Goal: Complete application form: Complete application form

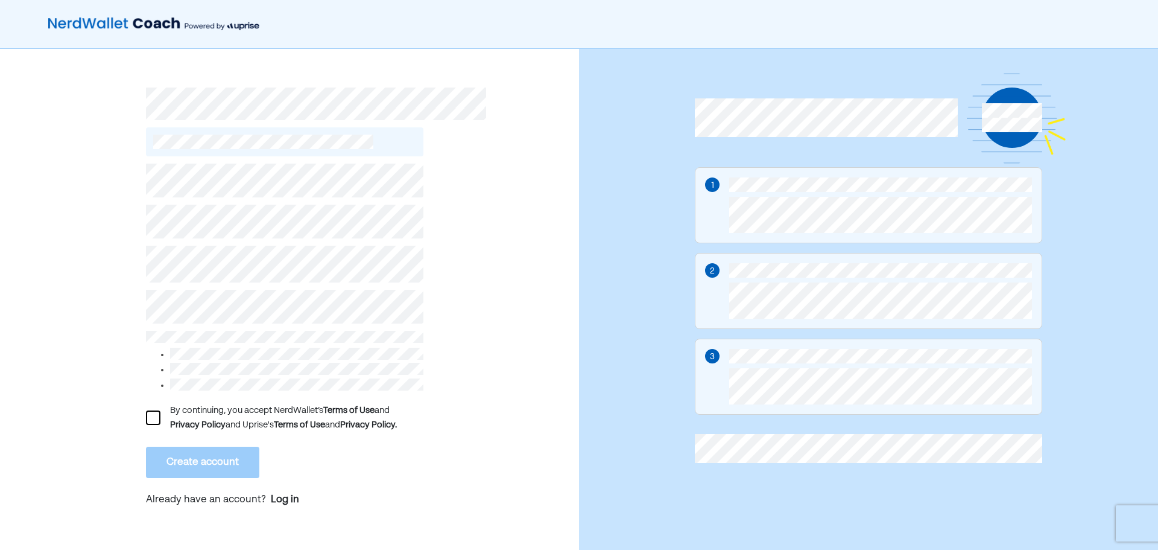
click at [160, 411] on div "By continuing, you accept NerdWallet’s Terms of Use and Privacy Policy and Upri…" at bounding box center [284, 417] width 277 height 29
click at [159, 419] on div at bounding box center [153, 417] width 14 height 14
click at [204, 459] on button "Create account" at bounding box center [202, 461] width 113 height 31
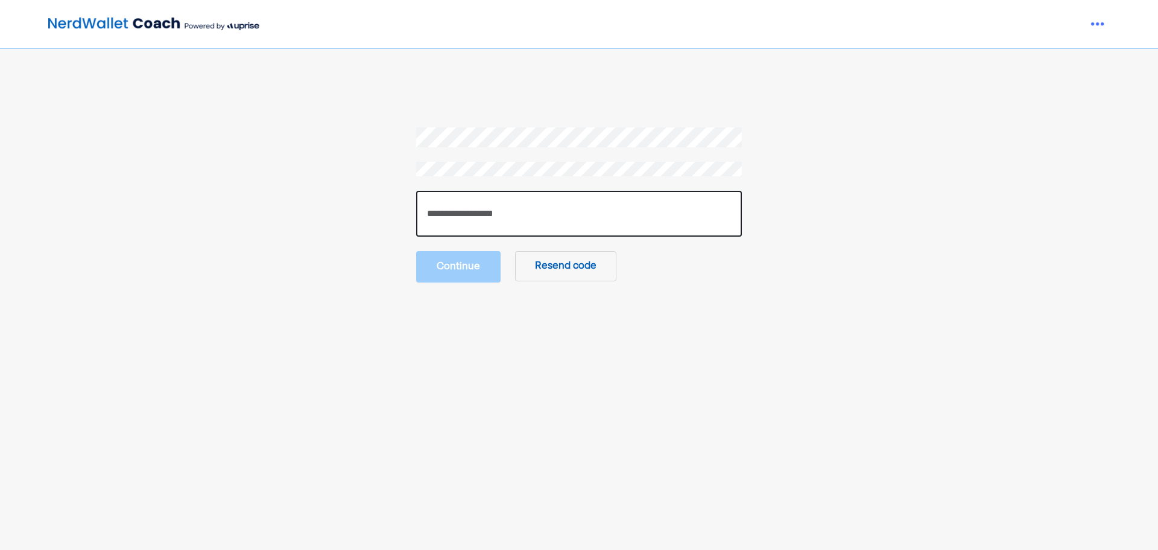
click at [525, 206] on input "number" at bounding box center [579, 214] width 326 height 46
click at [483, 227] on input "number" at bounding box center [579, 214] width 326 height 46
paste input "******"
type input "******"
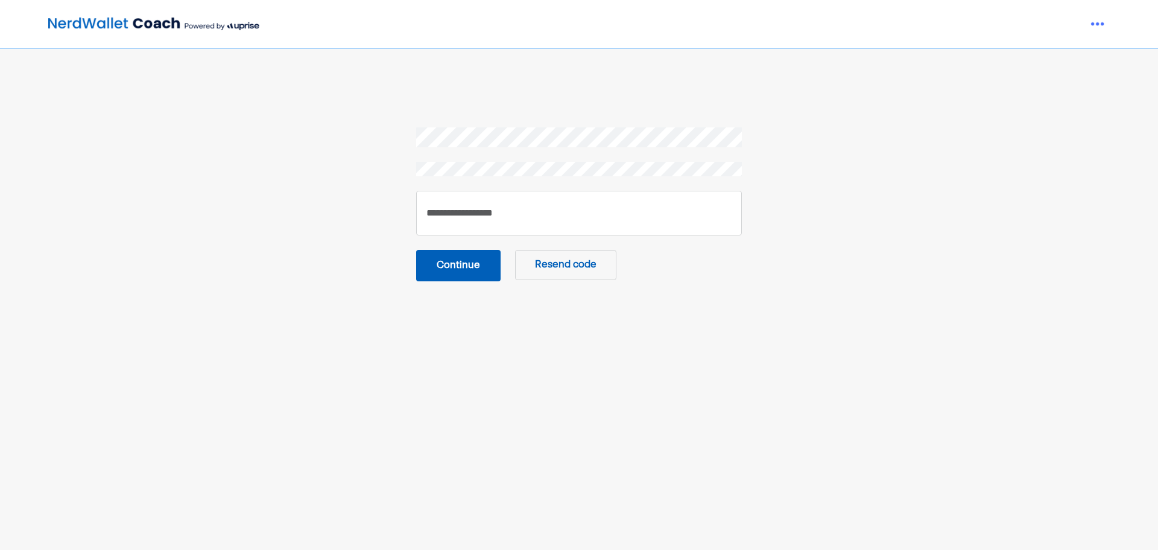
click at [470, 264] on button "Continue" at bounding box center [458, 265] width 84 height 31
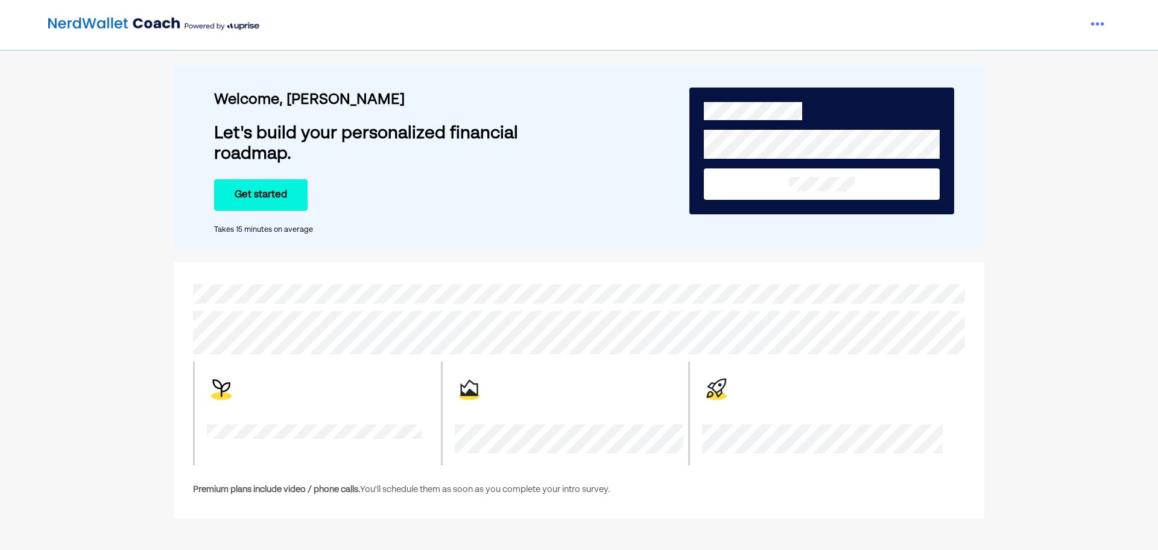
click at [276, 198] on button "Get started" at bounding box center [261, 194] width 94 height 31
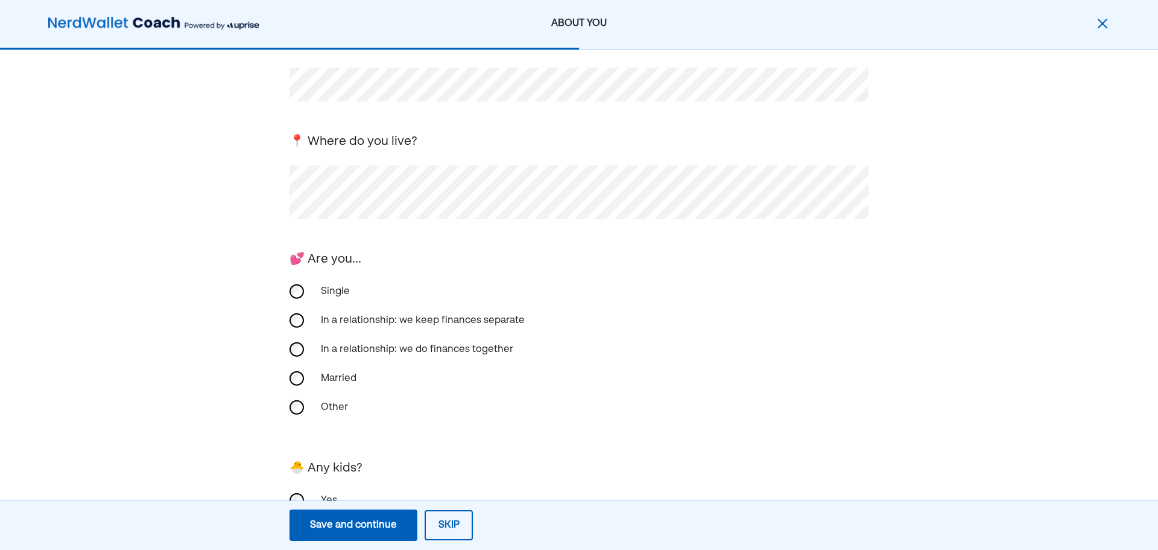
scroll to position [188, 0]
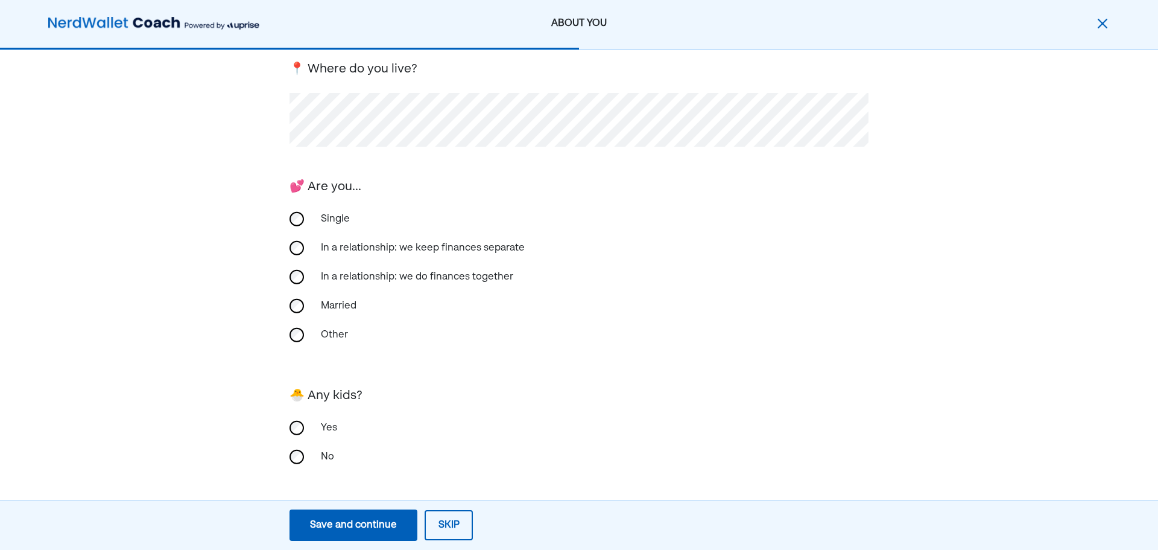
click at [321, 214] on div "Single" at bounding box center [374, 218] width 121 height 29
click at [356, 528] on div "Save and continue" at bounding box center [353, 525] width 87 height 14
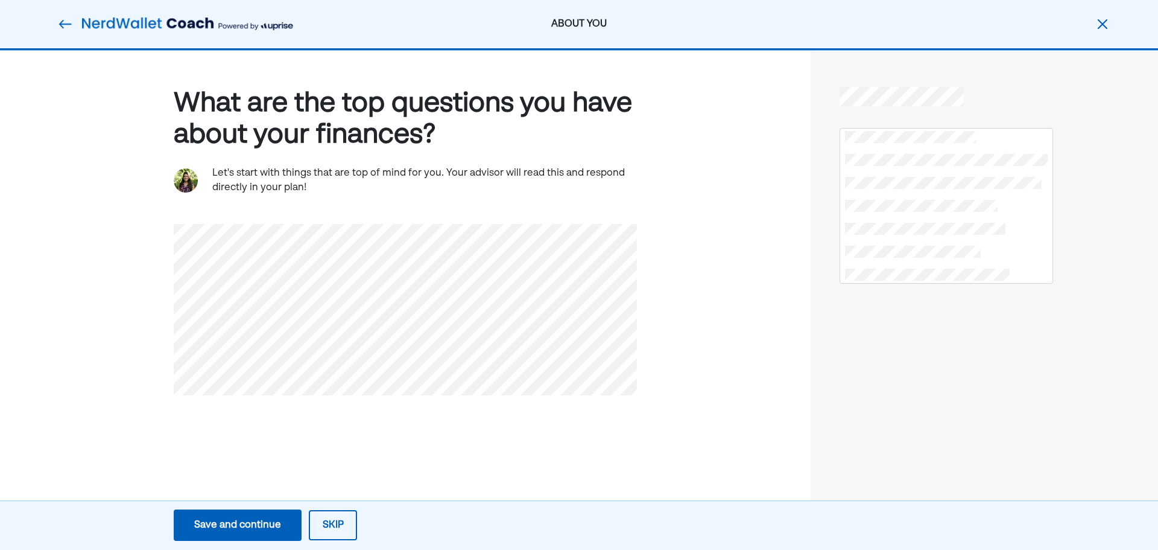
click at [248, 519] on div "Save and continue" at bounding box center [237, 525] width 87 height 14
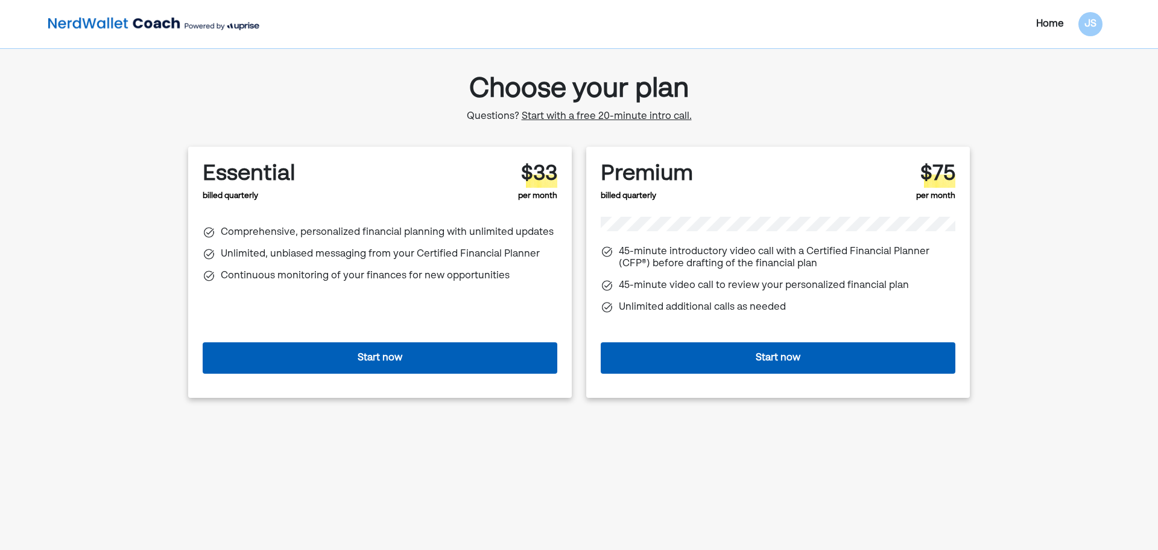
click at [401, 363] on button "Start now" at bounding box center [380, 357] width 355 height 31
